Goal: Information Seeking & Learning: Learn about a topic

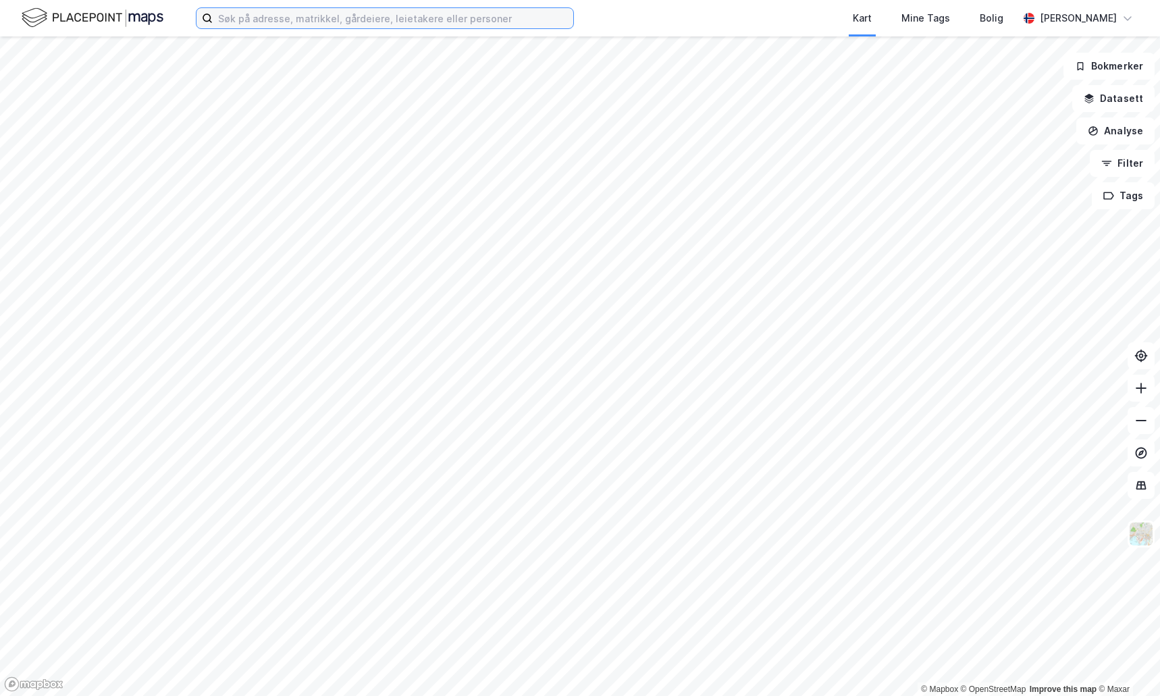
click at [517, 26] on input at bounding box center [393, 18] width 361 height 20
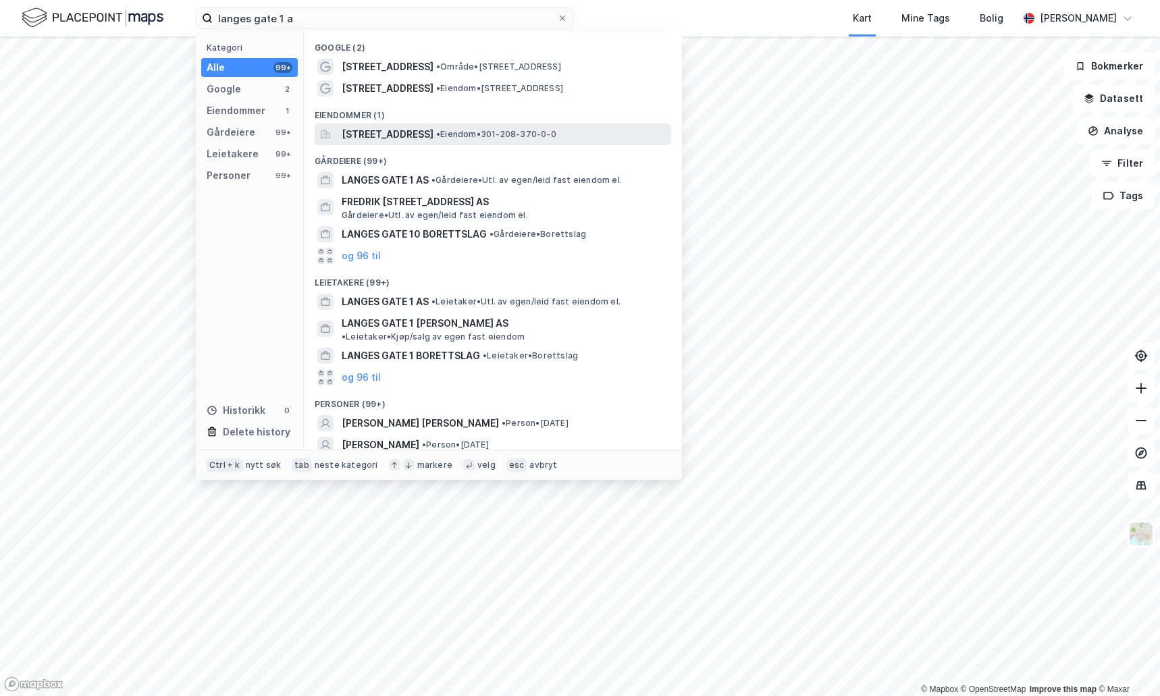
click at [434, 139] on span "[STREET_ADDRESS]" at bounding box center [388, 134] width 92 height 16
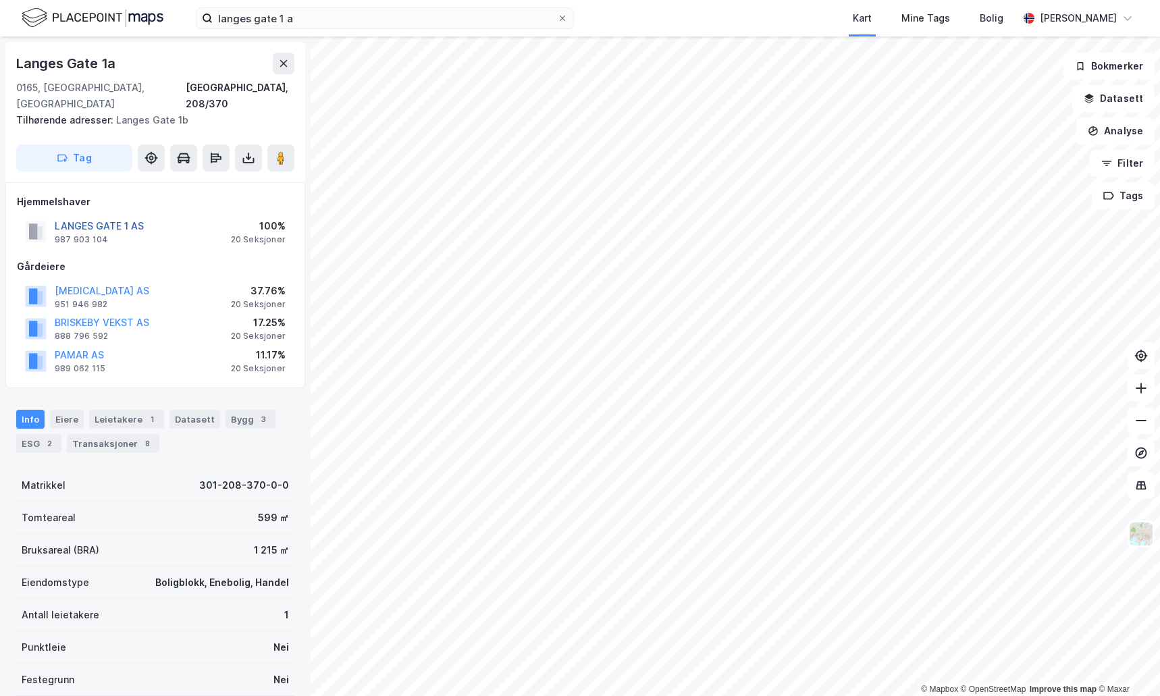
click at [0, 0] on button "LANGES GATE 1 AS" at bounding box center [0, 0] width 0 height 0
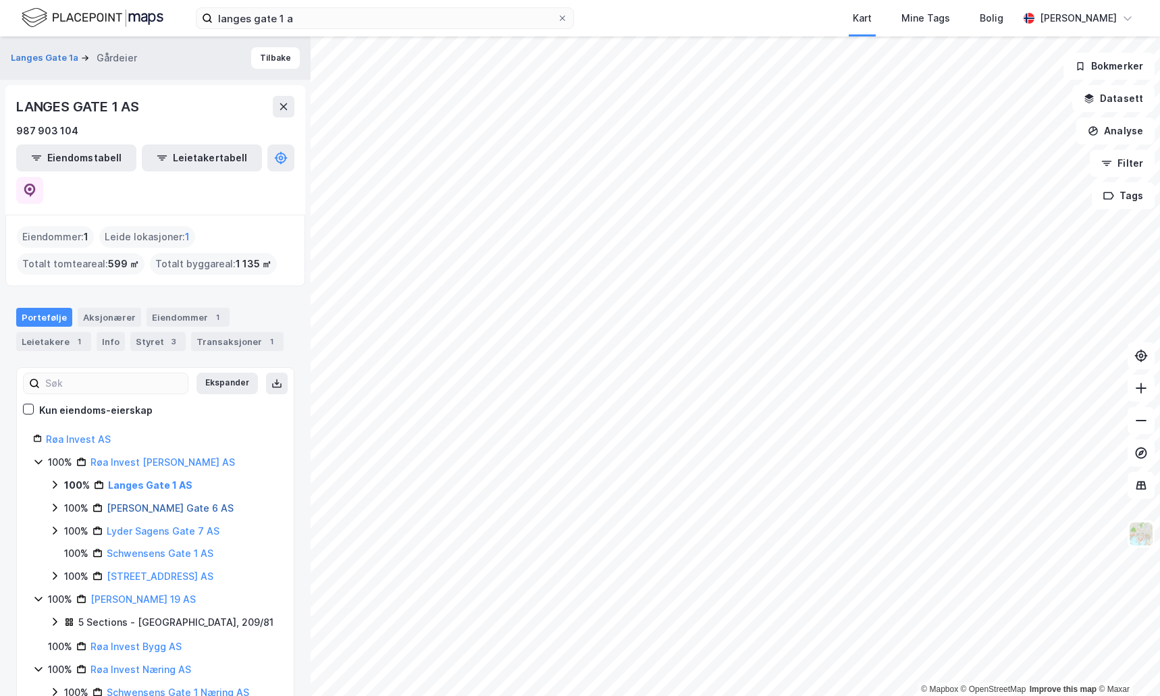
scroll to position [5, 0]
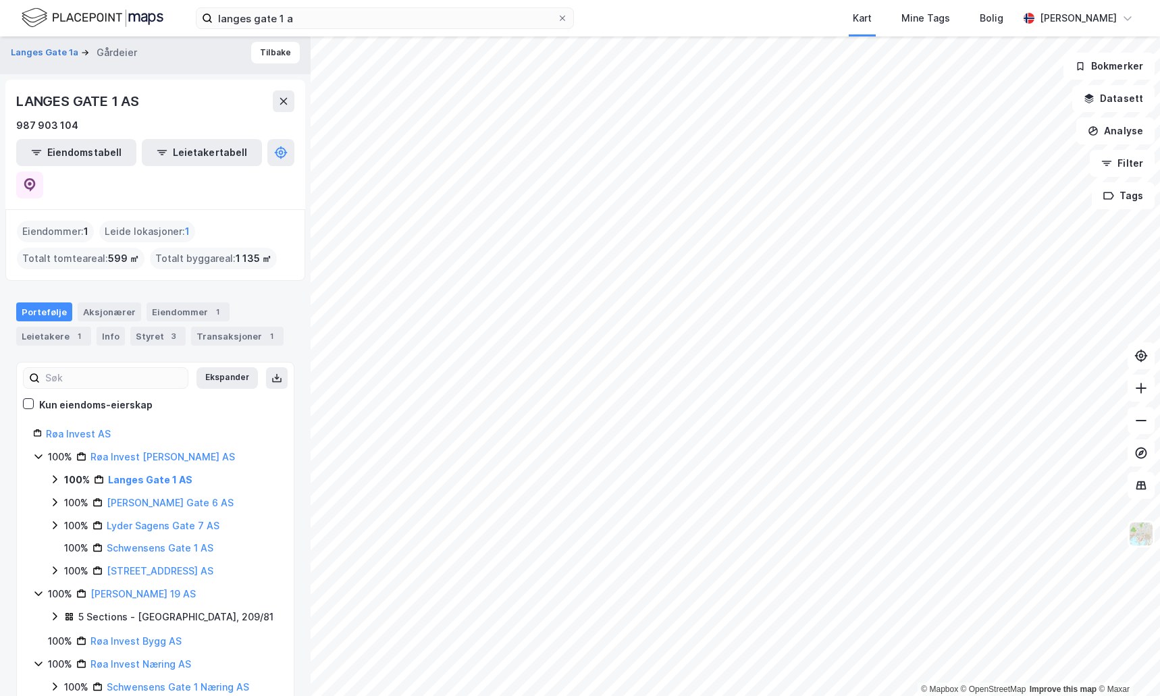
click at [223, 221] on div "Eiendommer : 1 Leide lokasjoner : 1 Totalt tomteareal : 599 ㎡ Totalt byggareal …" at bounding box center [155, 245] width 277 height 49
click at [136, 474] on link "Langes Gate 1 AS" at bounding box center [150, 479] width 84 height 11
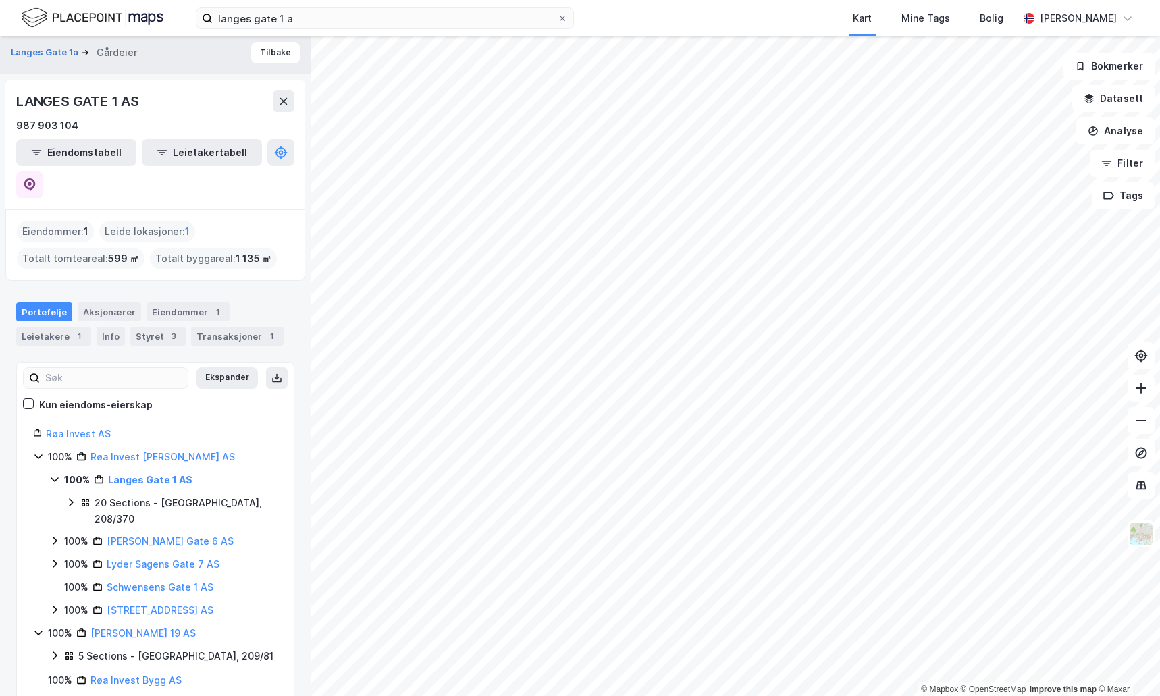
click at [151, 495] on div "20 Sections - [GEOGRAPHIC_DATA], 208/370" at bounding box center [186, 511] width 183 height 32
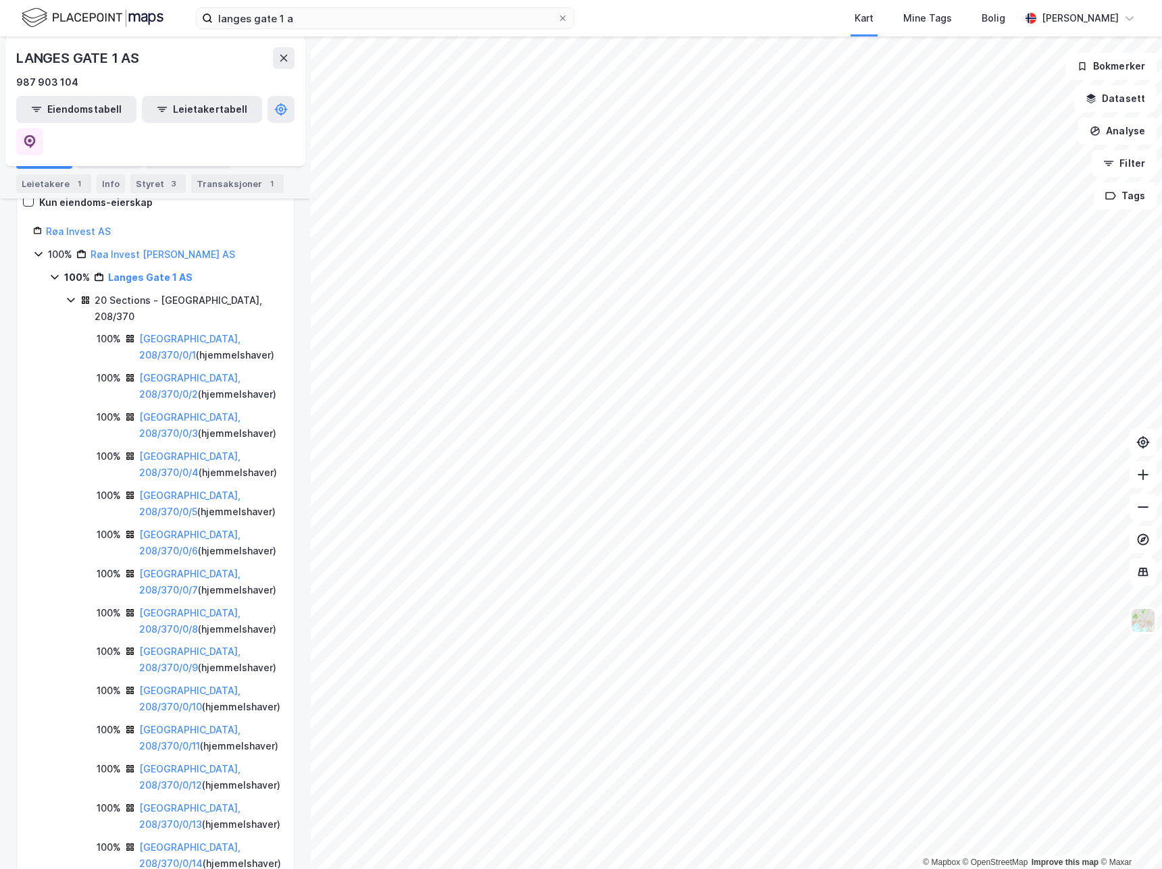
scroll to position [0, 0]
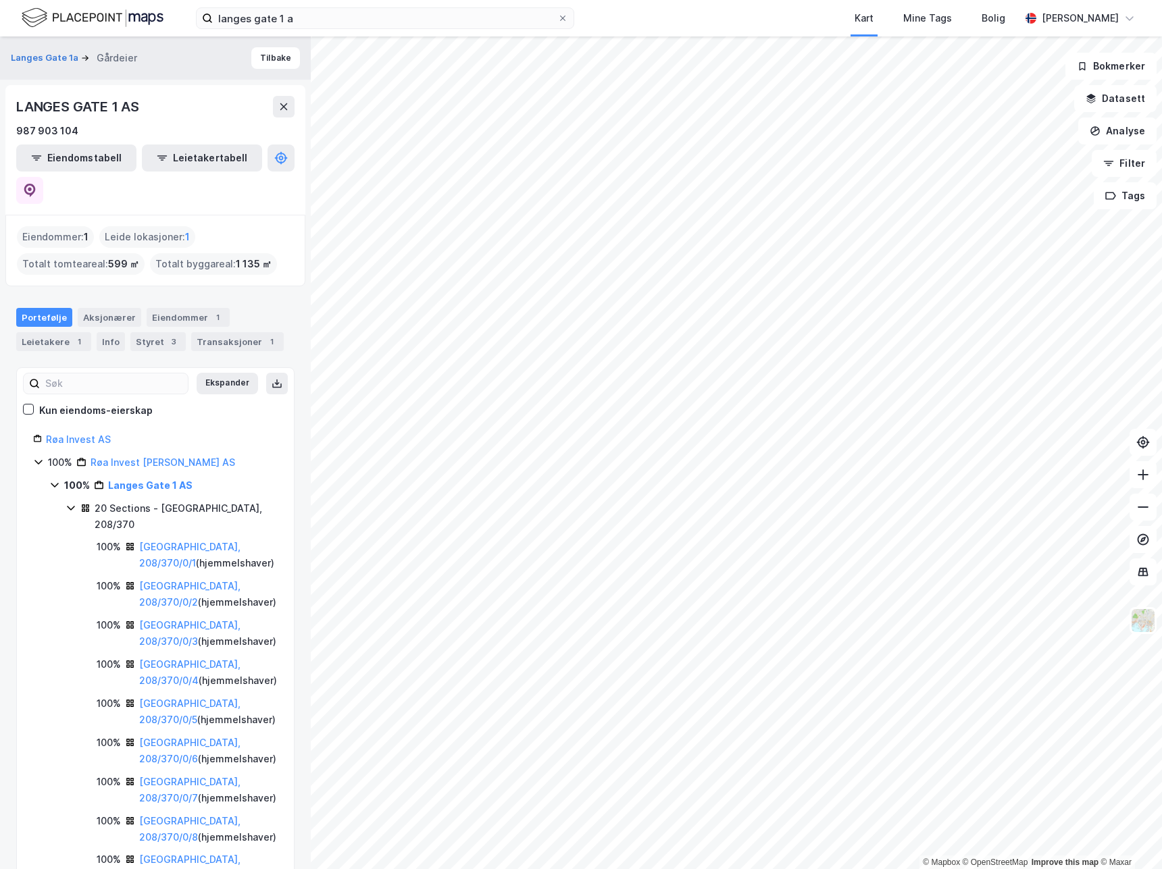
click at [57, 480] on icon at bounding box center [54, 485] width 11 height 11
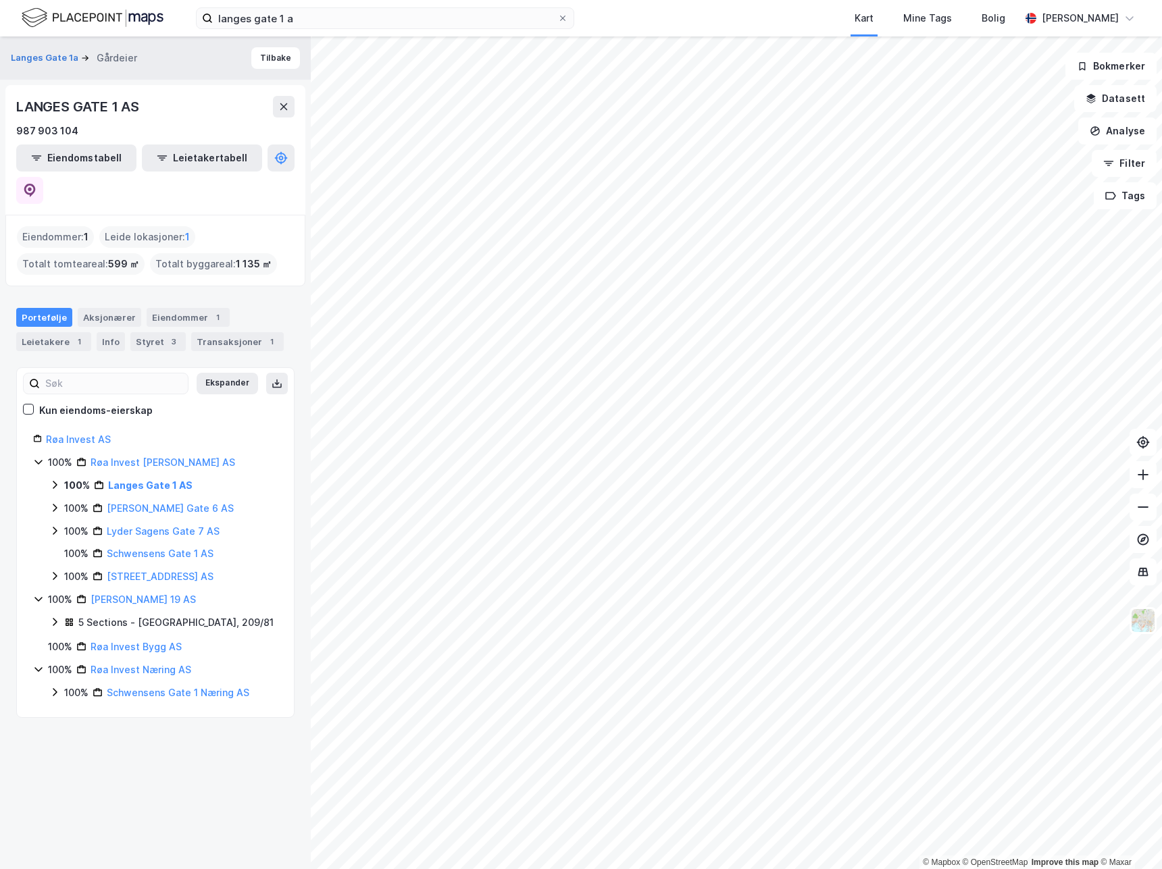
click at [58, 503] on icon at bounding box center [54, 508] width 11 height 11
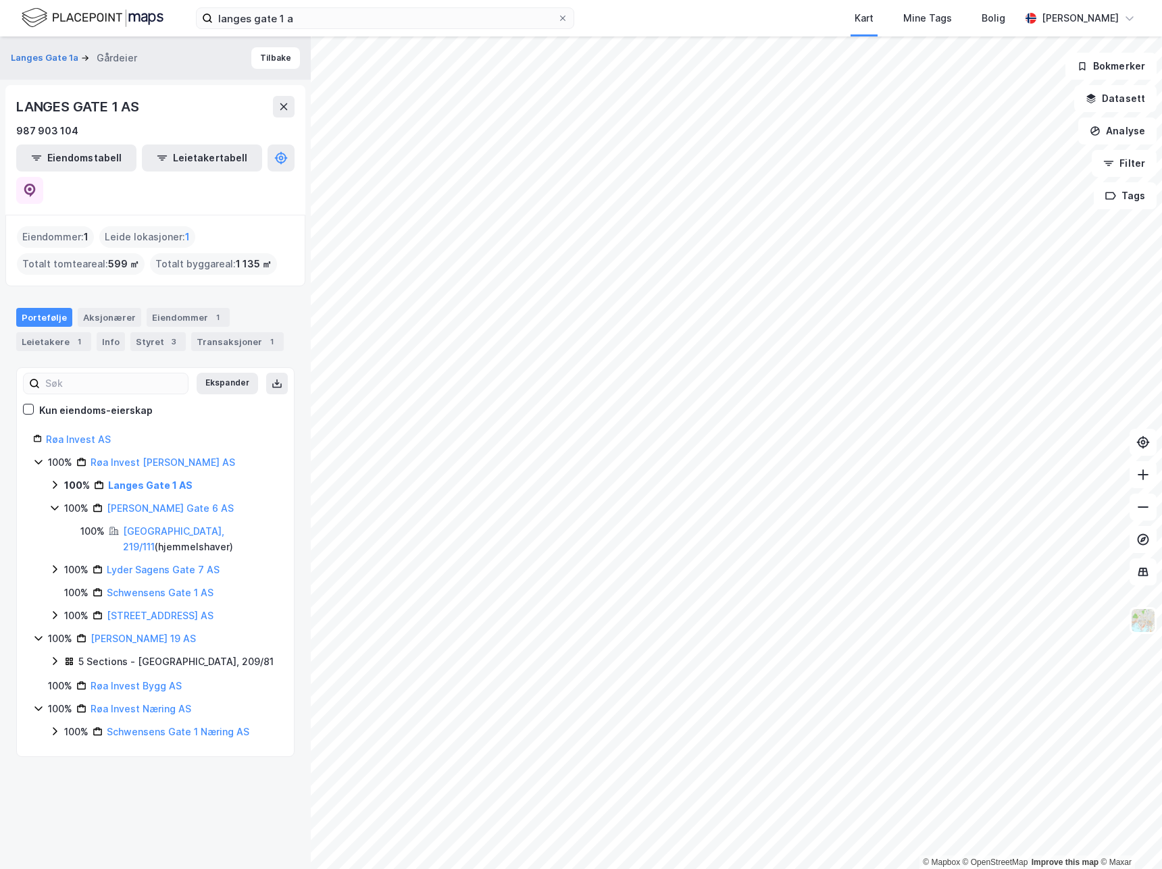
click at [55, 566] on icon at bounding box center [55, 570] width 4 height 8
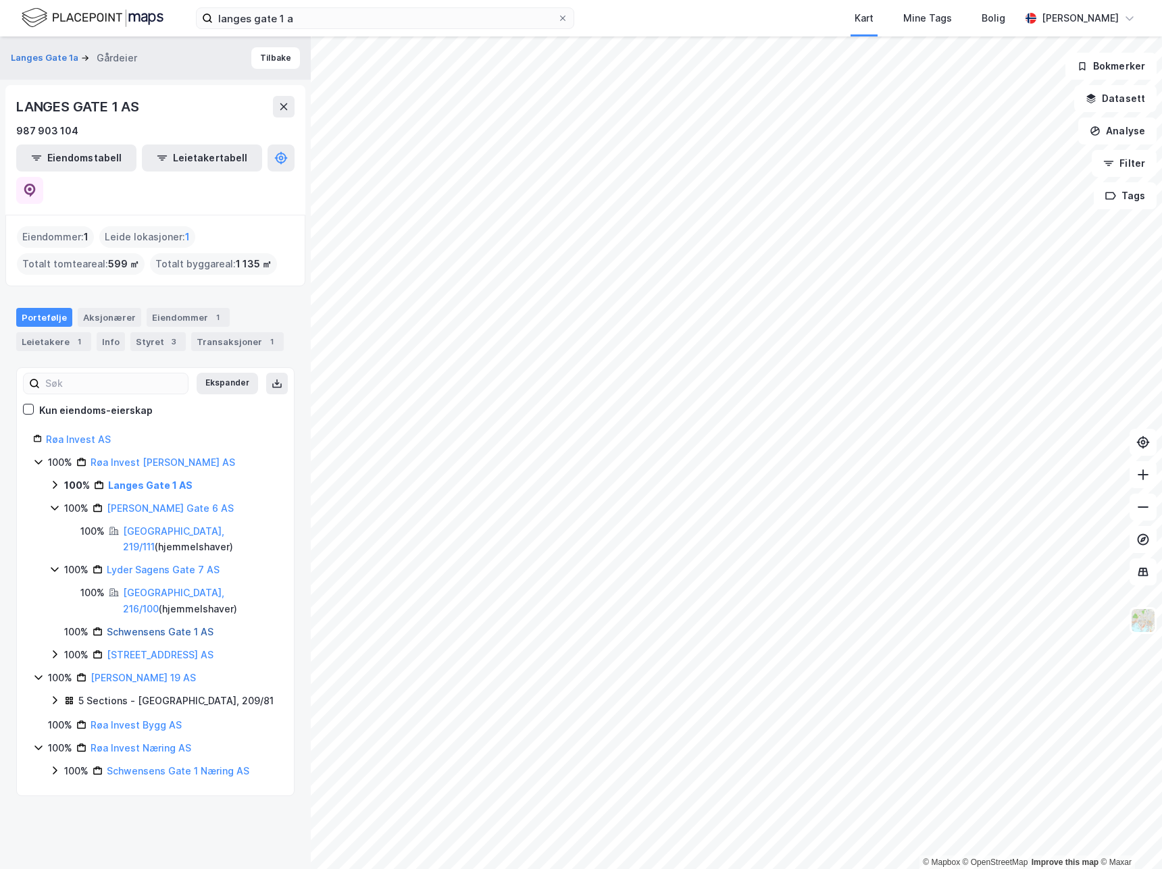
click at [107, 626] on link "Schwensens Gate 1 AS" at bounding box center [160, 631] width 107 height 11
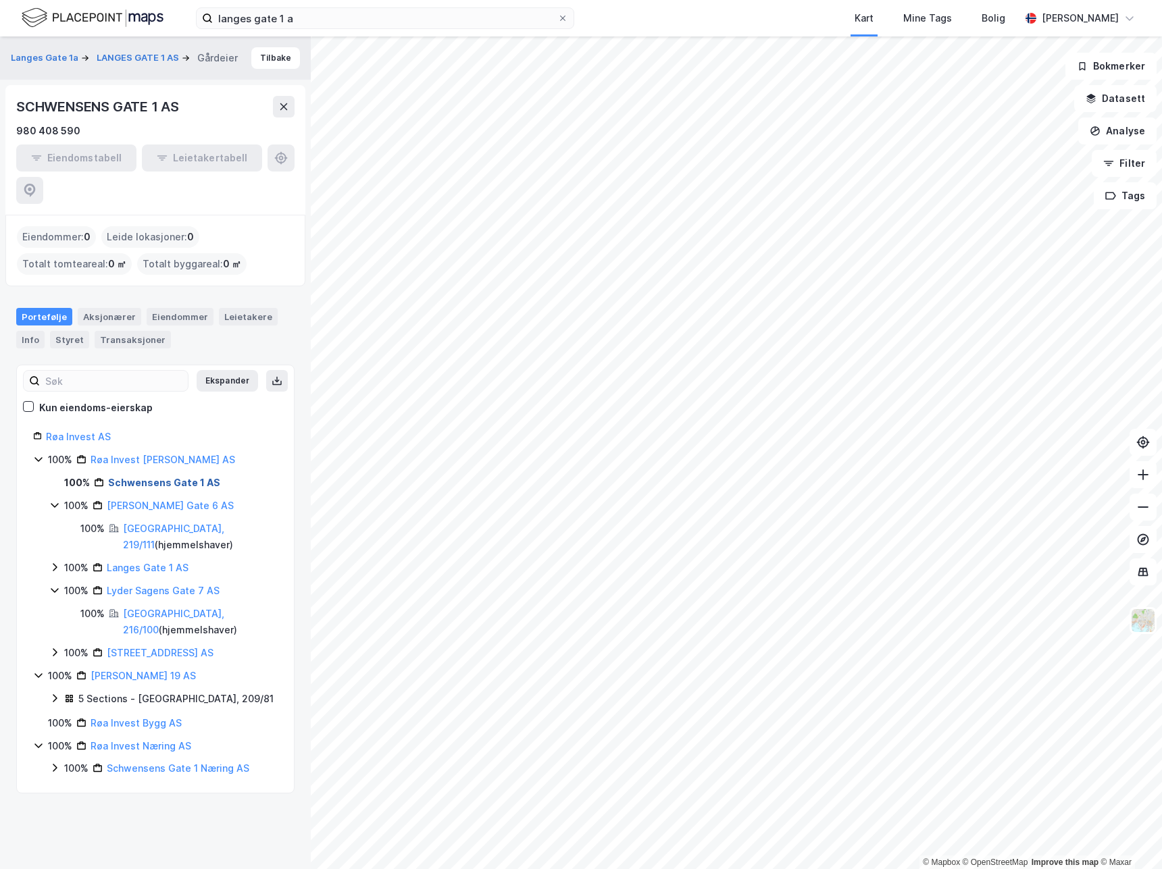
click at [170, 477] on link "Schwensens Gate 1 AS" at bounding box center [164, 482] width 112 height 11
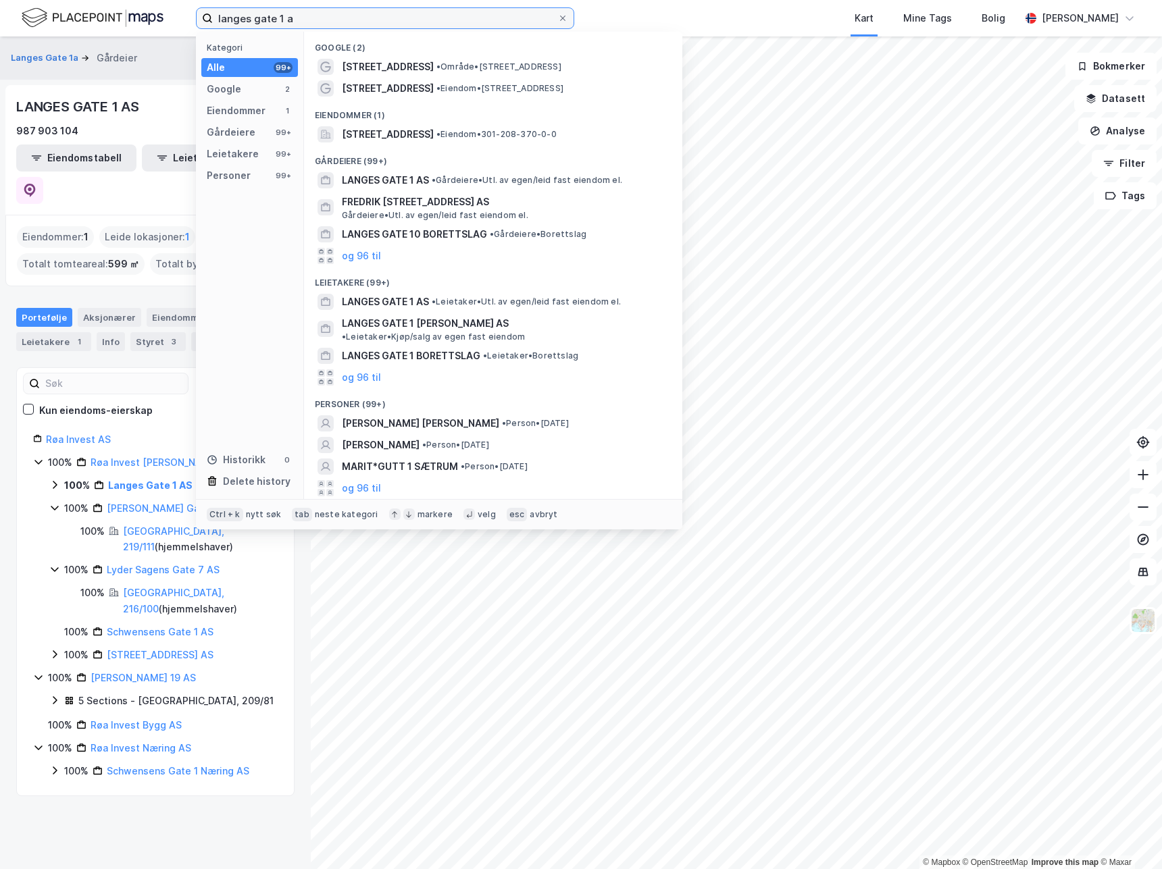
drag, startPoint x: 317, startPoint y: 17, endPoint x: -7, endPoint y: 14, distance: 324.2
click at [0, 14] on html "[STREET_ADDRESS] a Kategori Alle 99+ Google 2 Eiendommer 1 Gårdeiere 99+ Leieta…" at bounding box center [581, 434] width 1162 height 869
type input "[STREET_ADDRESS]"
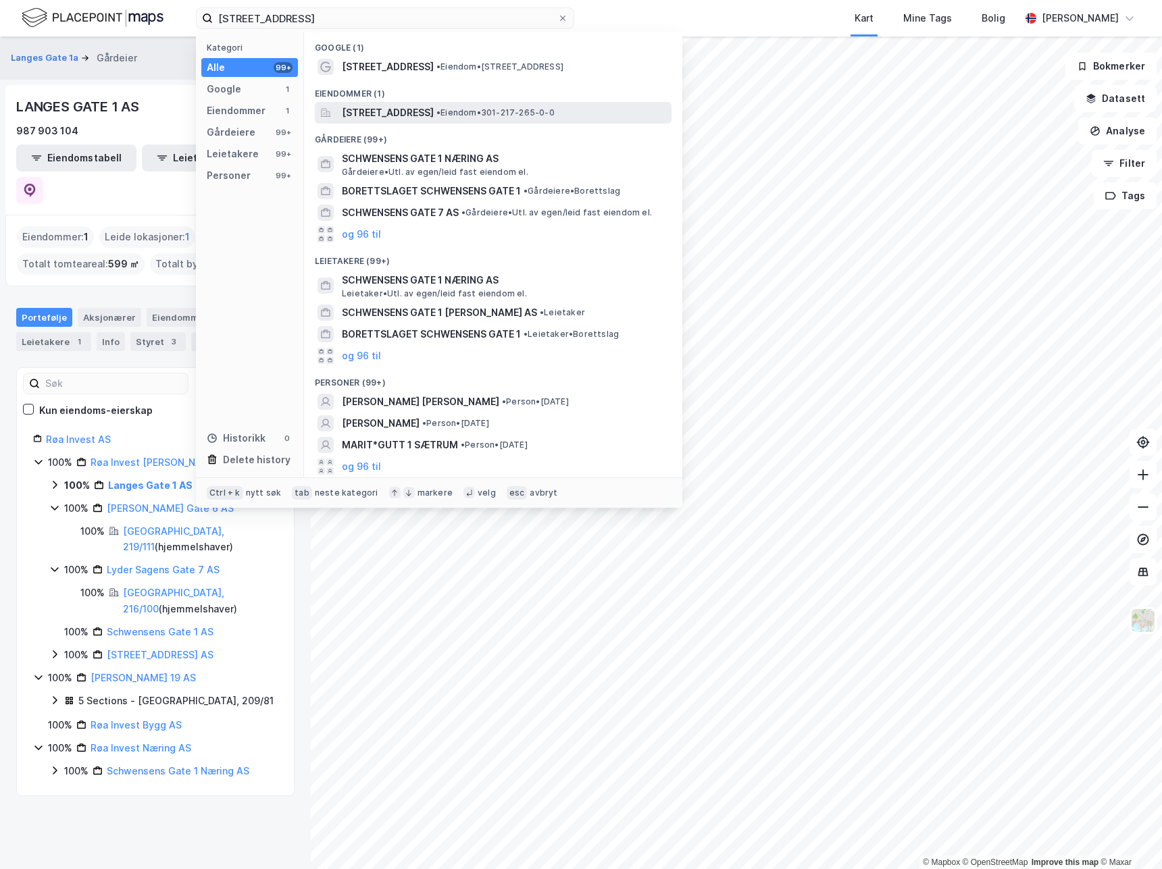
click at [434, 120] on span "[STREET_ADDRESS]" at bounding box center [388, 113] width 92 height 16
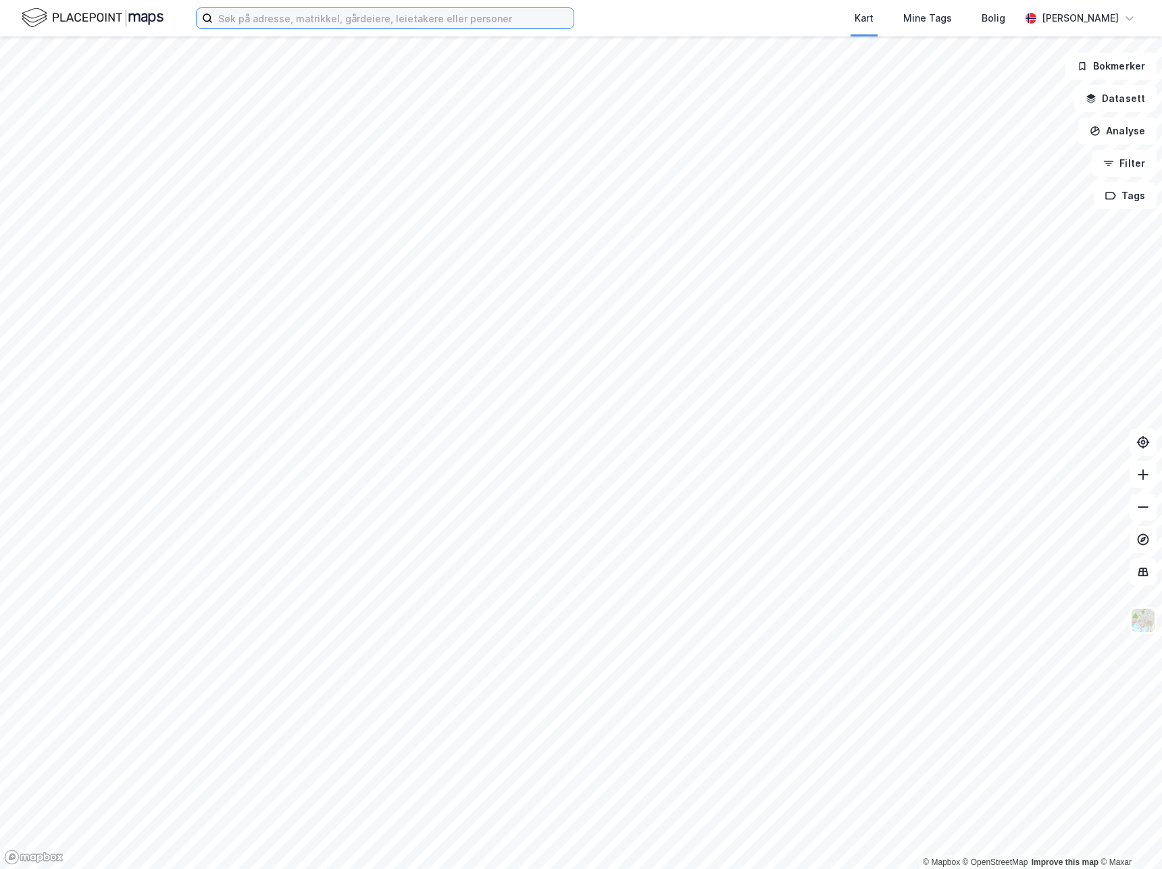
click at [309, 21] on input at bounding box center [393, 18] width 361 height 20
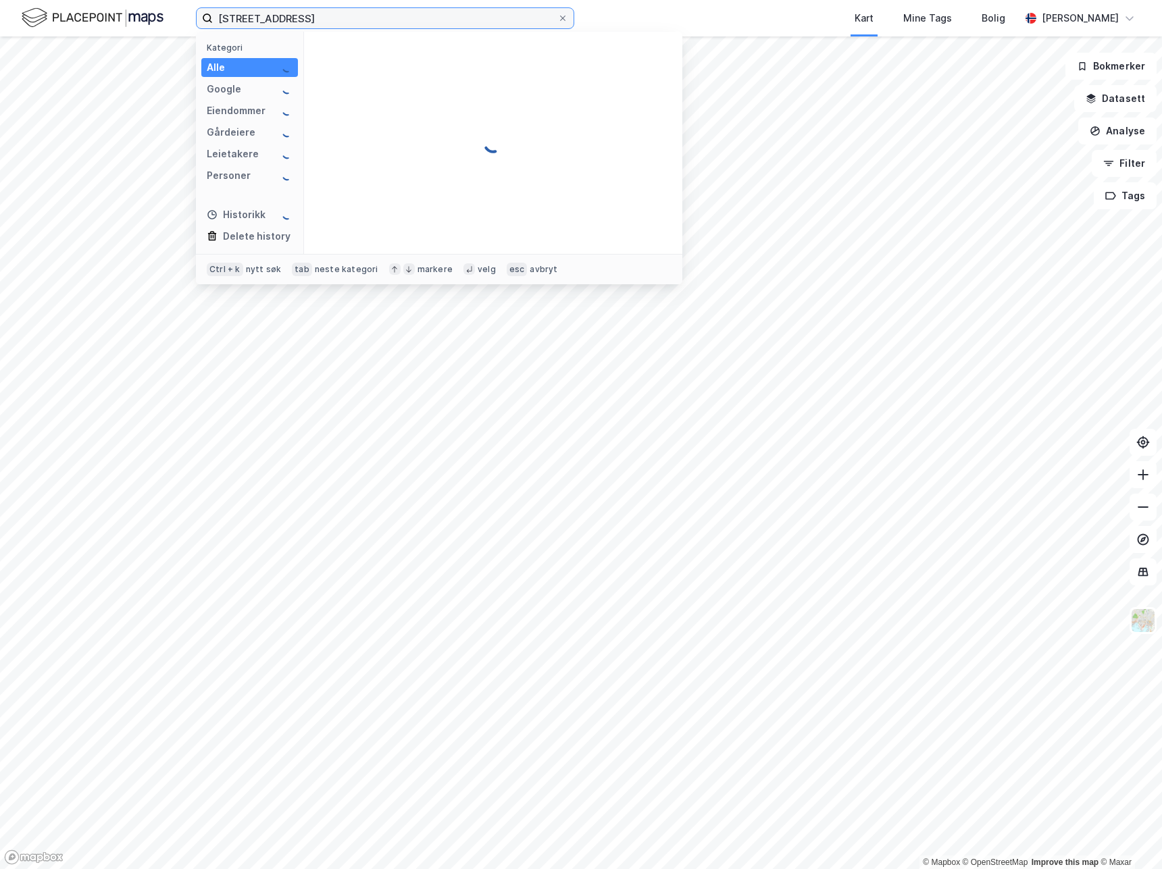
type input "langes gate 1a"
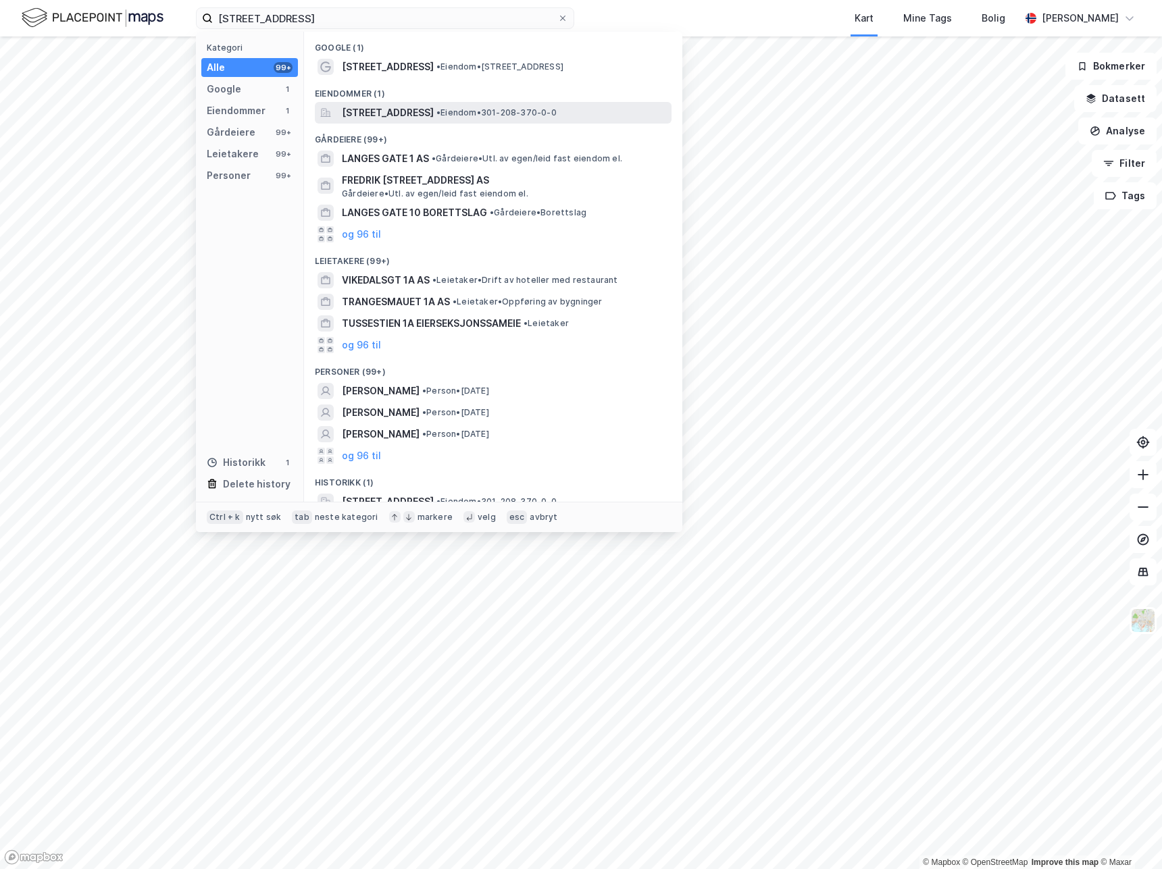
click at [370, 118] on span "[STREET_ADDRESS]" at bounding box center [388, 113] width 92 height 16
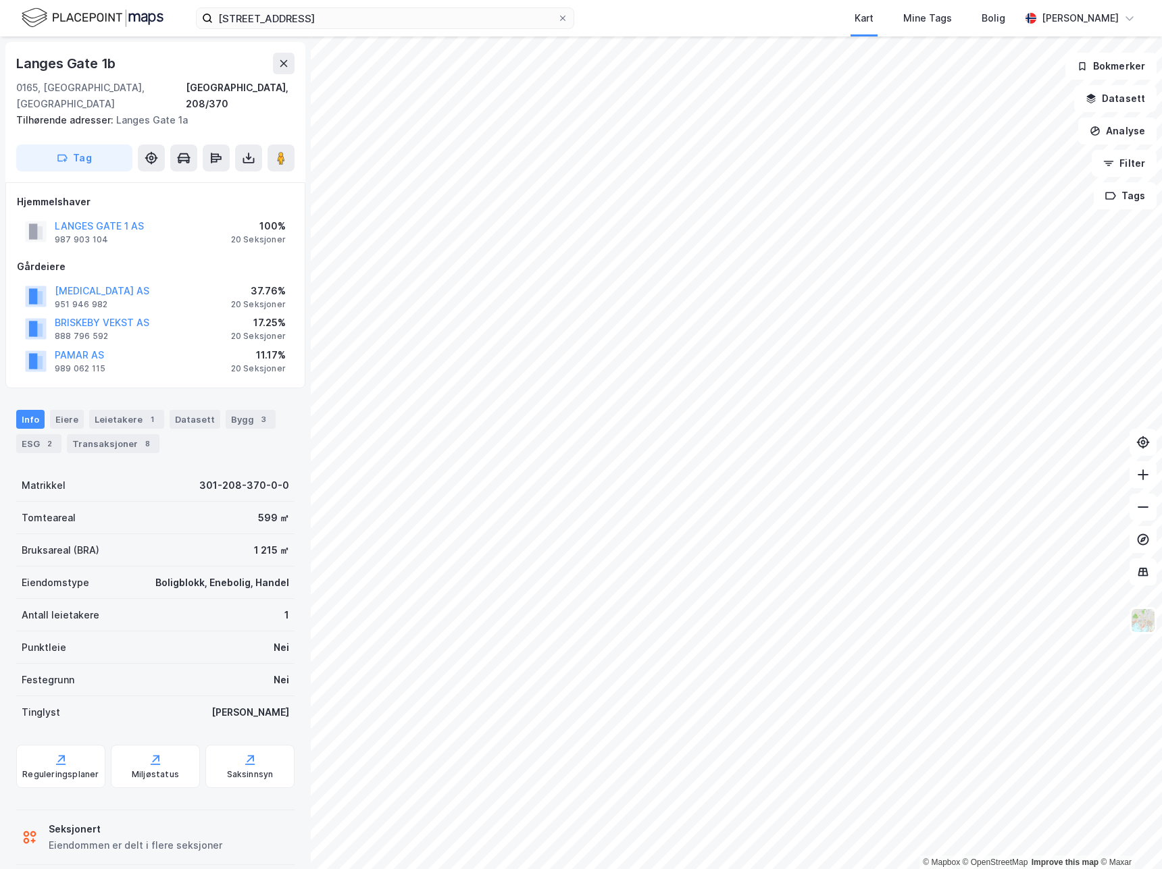
click at [180, 224] on div "LANGES GATE 1 AS 987 903 104 100% 20 Seksjoner" at bounding box center [155, 231] width 277 height 32
click at [122, 218] on div "LANGES GATE 1 AS" at bounding box center [99, 226] width 89 height 16
click at [0, 0] on button "LANGES GATE 1 AS" at bounding box center [0, 0] width 0 height 0
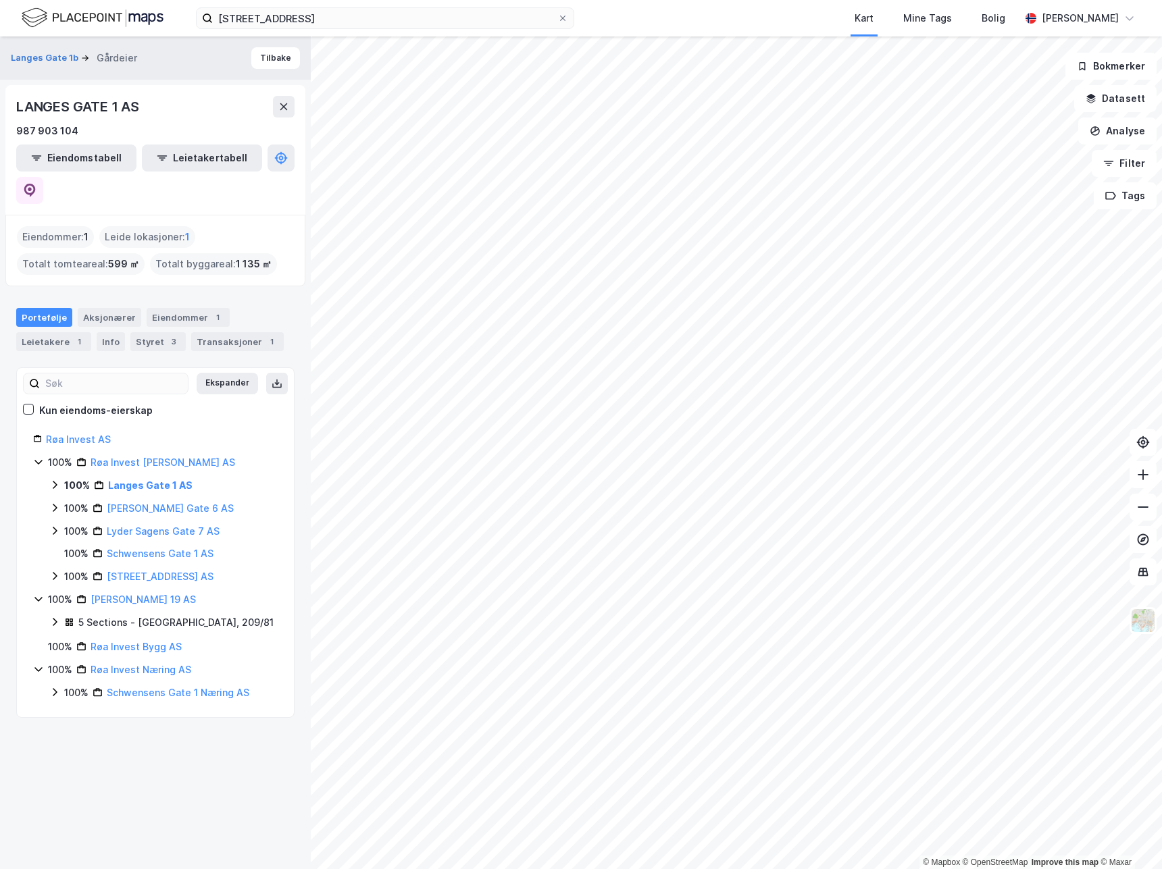
click at [58, 480] on icon at bounding box center [54, 485] width 11 height 11
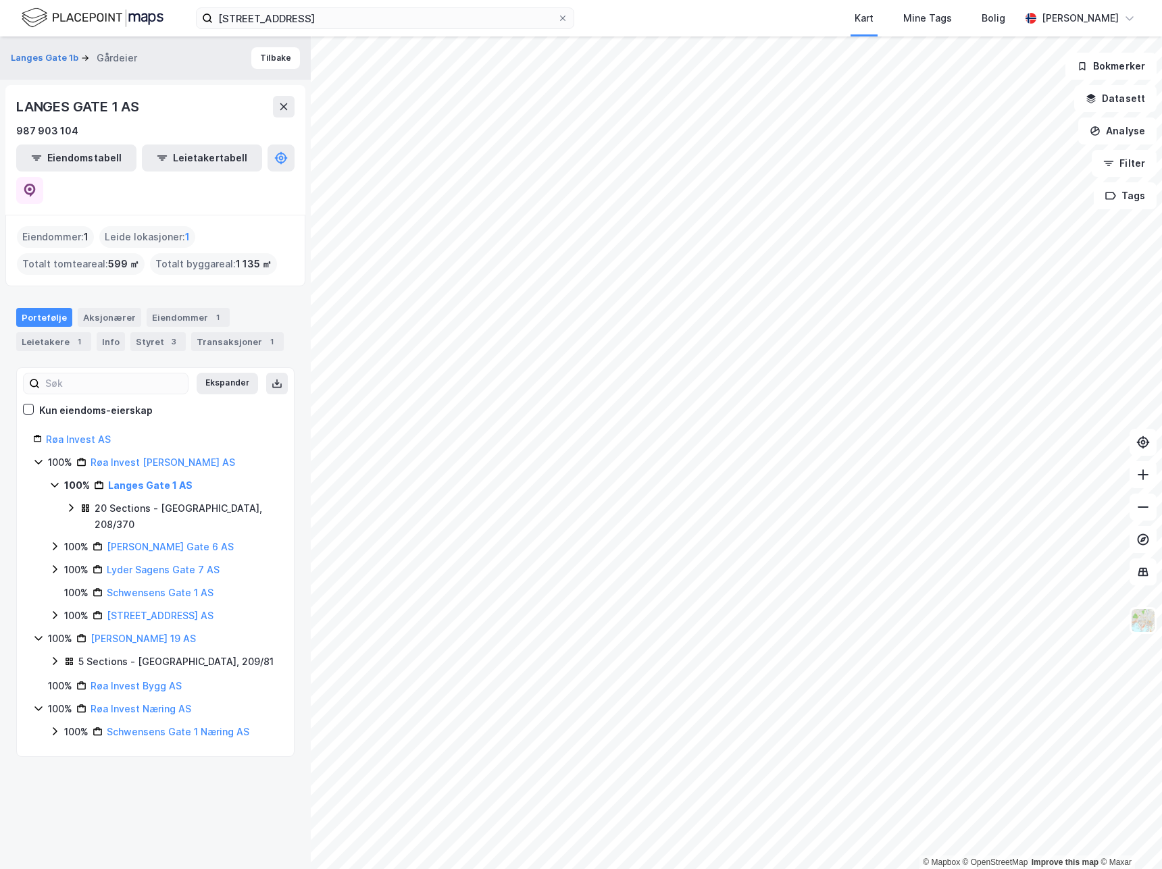
click at [136, 501] on div "20 Sections - [GEOGRAPHIC_DATA], 208/370" at bounding box center [186, 517] width 183 height 32
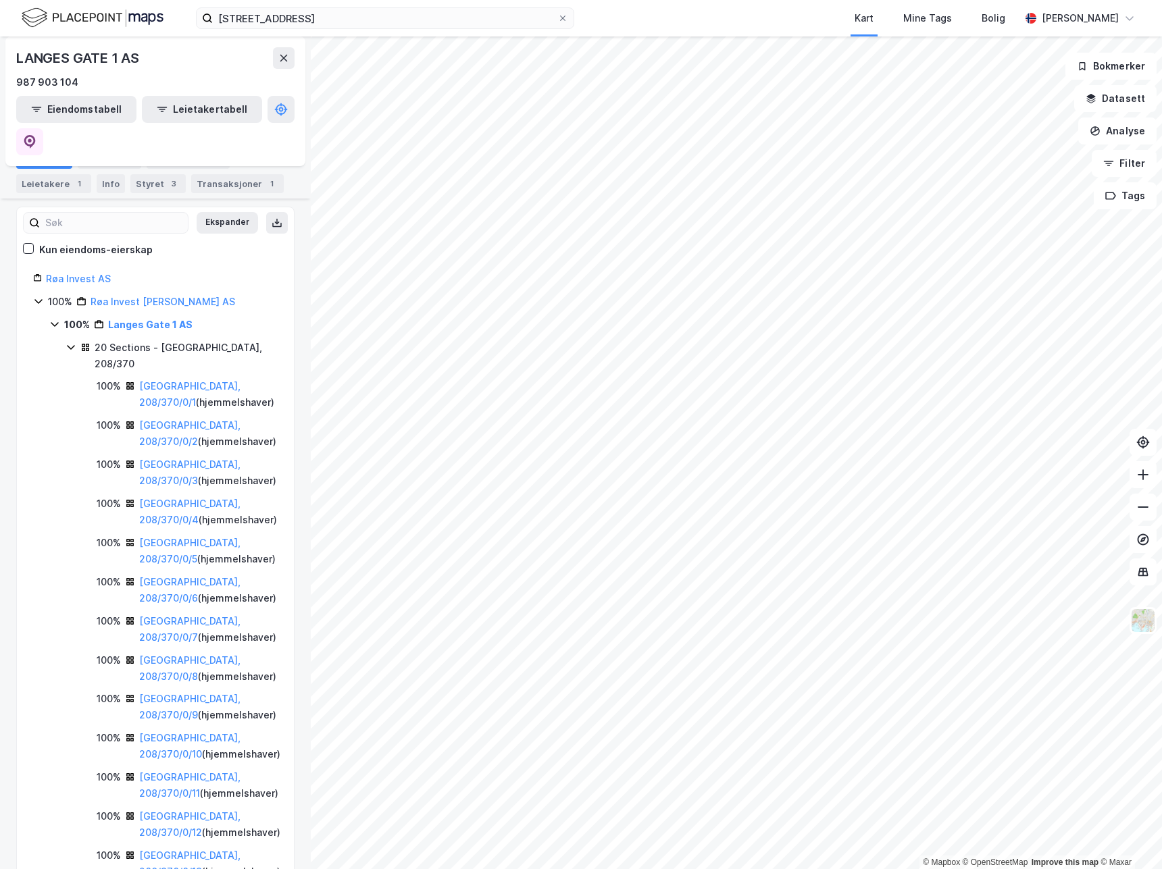
scroll to position [68, 0]
